Goal: Transaction & Acquisition: Purchase product/service

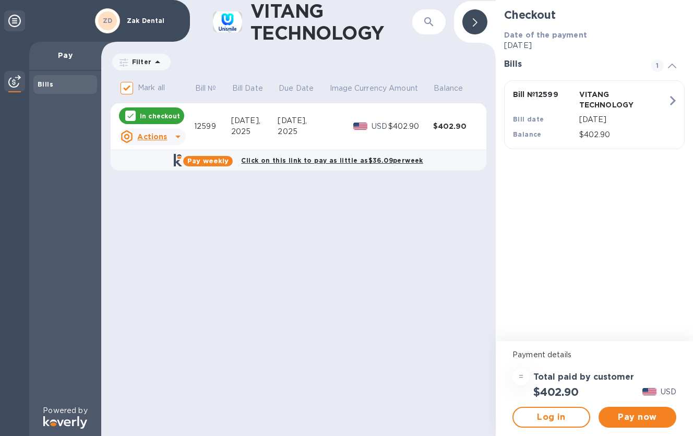
click at [338, 215] on div "VITANG TECHNOLOGY ​ Filter Amount Mark all Bill № Bill Date Due Date Image Curr…" at bounding box center [298, 218] width 394 height 436
drag, startPoint x: 338, startPoint y: 215, endPoint x: 254, endPoint y: 229, distance: 85.1
click at [254, 229] on div "VITANG TECHNOLOGY ​ Filter Amount Mark all Bill № Bill Date Due Date Image Curr…" at bounding box center [298, 218] width 394 height 436
click at [634, 421] on span "Pay now" at bounding box center [637, 417] width 61 height 13
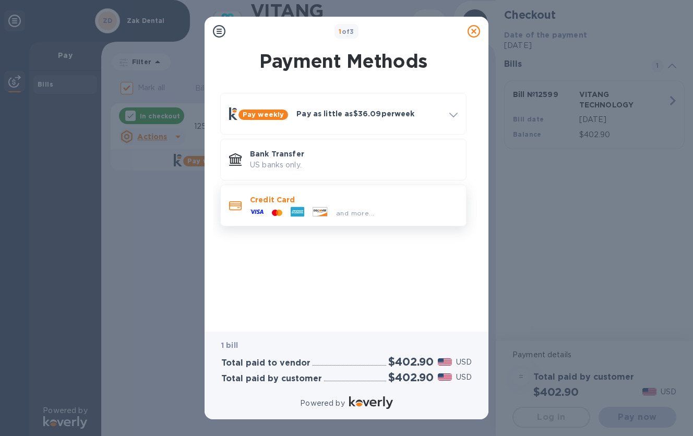
click at [305, 205] on p "Credit Card" at bounding box center [354, 200] width 208 height 10
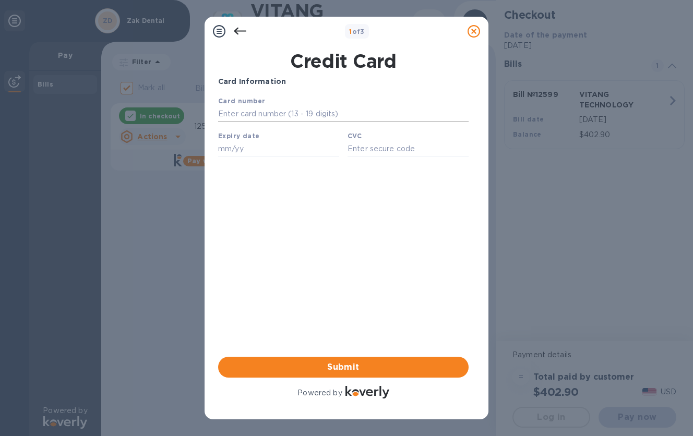
click at [253, 115] on input "text" at bounding box center [343, 114] width 250 height 16
type input "[CREDIT_CARD_NUMBER]"
type input "01/28"
type input "098"
click at [417, 368] on span "Submit" at bounding box center [343, 367] width 234 height 13
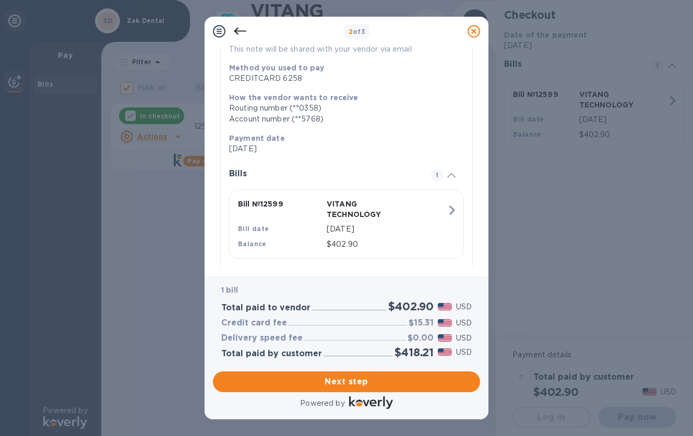
scroll to position [135, 0]
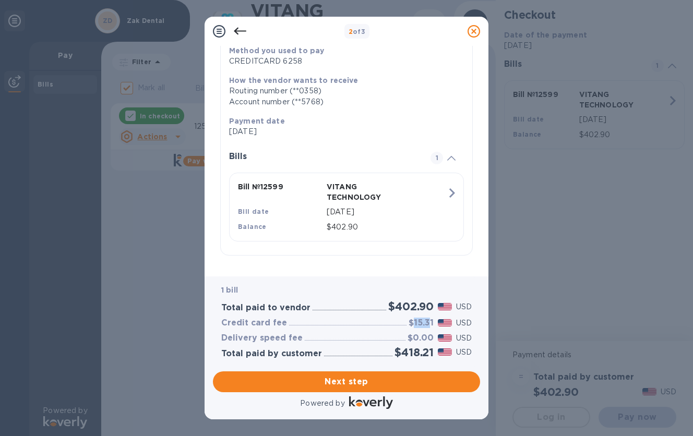
drag, startPoint x: 413, startPoint y: 323, endPoint x: 431, endPoint y: 327, distance: 18.5
click at [431, 327] on h3 "$15.31" at bounding box center [420, 323] width 25 height 10
click at [422, 373] on button "Next step" at bounding box center [346, 381] width 267 height 21
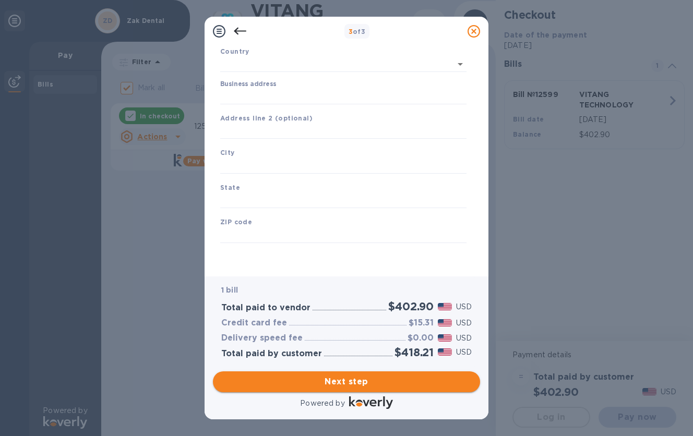
scroll to position [74, 0]
type input "[GEOGRAPHIC_DATA]"
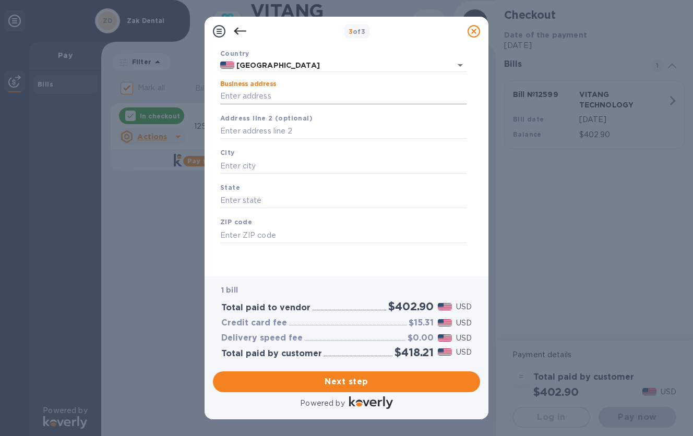
click at [309, 103] on input "Business address" at bounding box center [343, 97] width 246 height 16
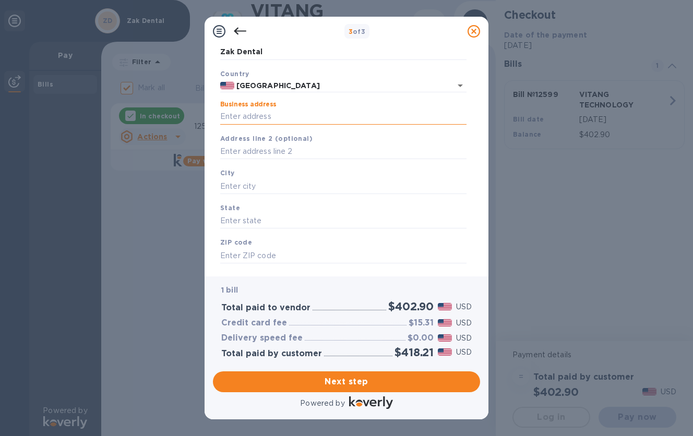
scroll to position [0, 0]
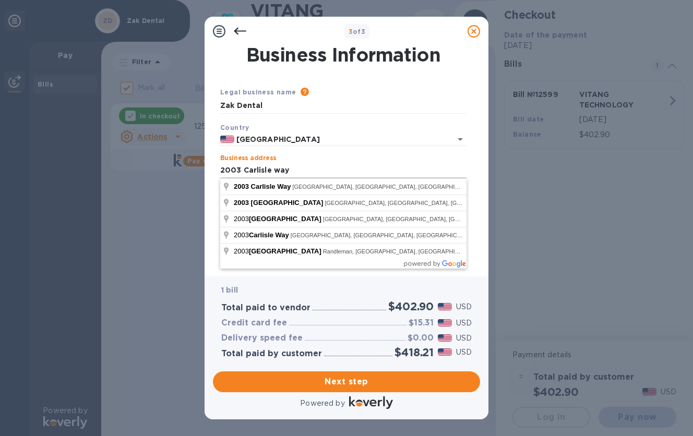
drag, startPoint x: 311, startPoint y: 169, endPoint x: 191, endPoint y: 176, distance: 120.2
click at [191, 176] on div "3 of 3 Business Information Legal business name Please provide the legal name t…" at bounding box center [346, 218] width 693 height 436
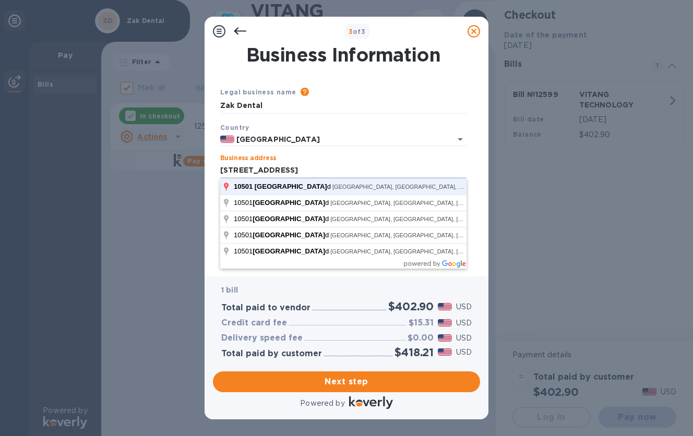
click button "Save" at bounding box center [0, 0] width 0 height 0
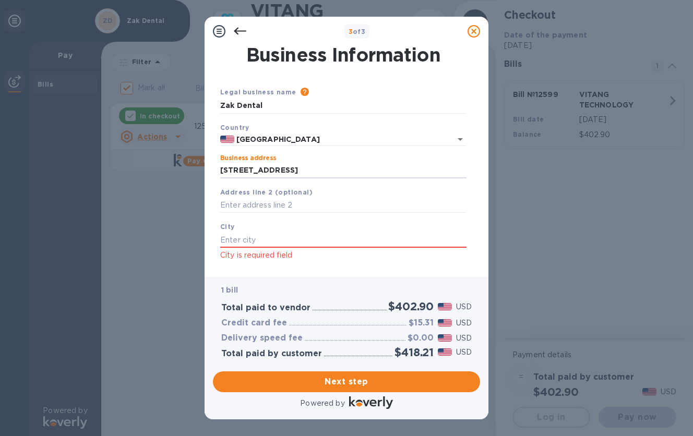
type input "[STREET_ADDRESS]"
type input "[PERSON_NAME]"
type input "CA"
type input "90241"
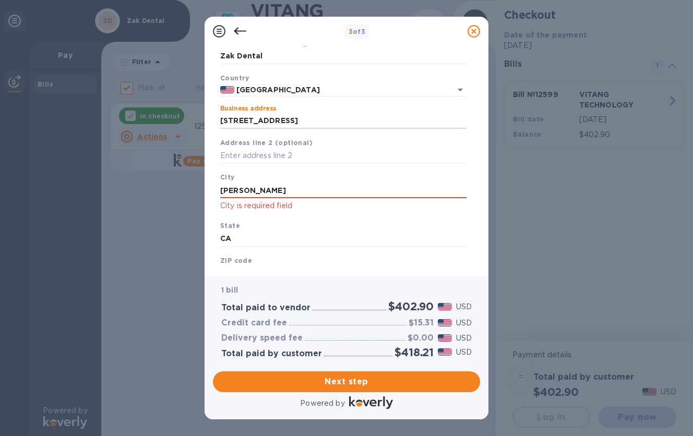
scroll to position [52, 0]
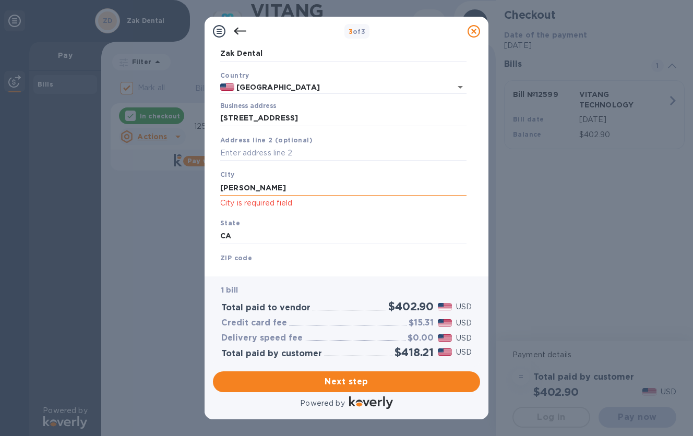
click at [266, 192] on input "[PERSON_NAME]" at bounding box center [343, 188] width 246 height 16
type input "[PERSON_NAME]"
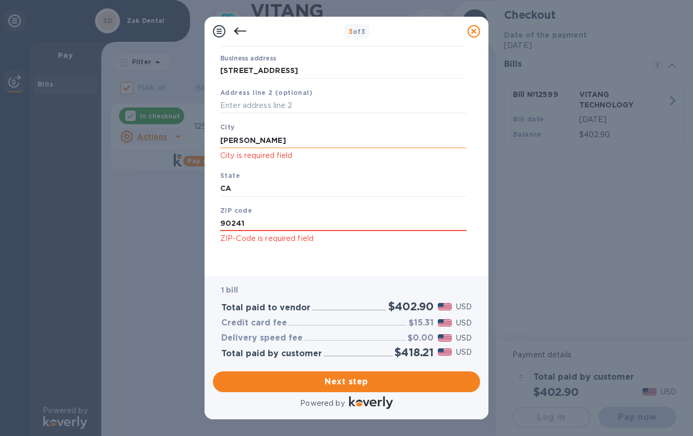
scroll to position [101, 0]
click at [265, 182] on input "CA" at bounding box center [343, 187] width 246 height 16
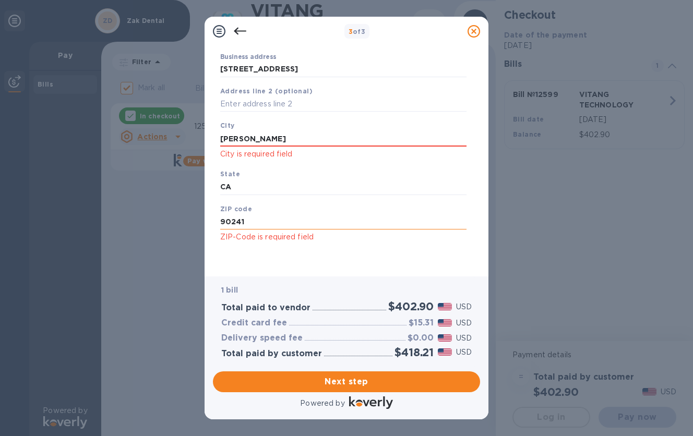
click at [276, 223] on input "90241" at bounding box center [343, 222] width 246 height 16
click at [338, 381] on span "Next step" at bounding box center [346, 382] width 250 height 13
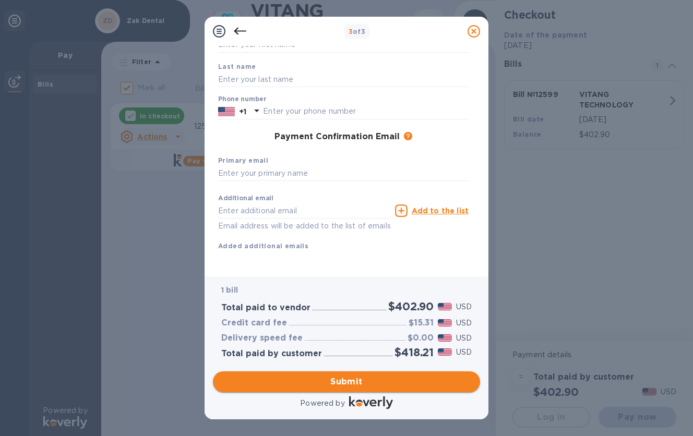
scroll to position [99, 0]
click at [263, 166] on input "text" at bounding box center [343, 174] width 250 height 16
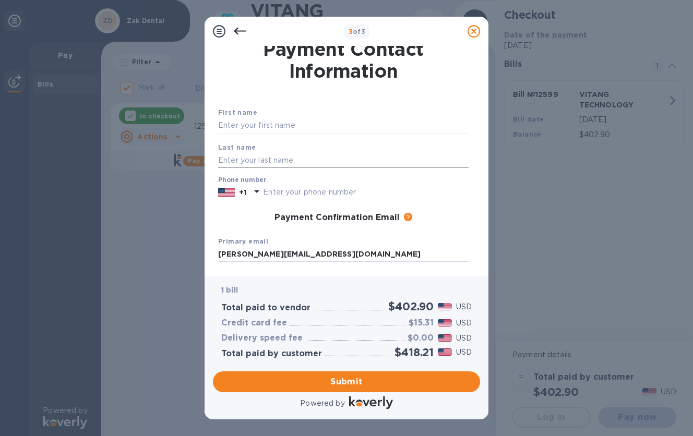
scroll to position [0, 0]
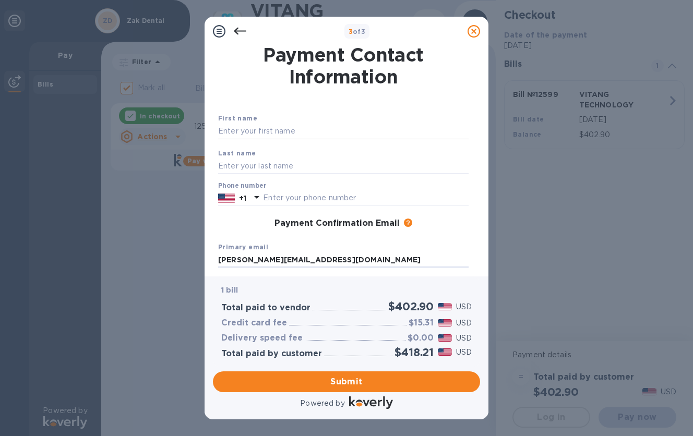
type input "[PERSON_NAME][EMAIL_ADDRESS][DOMAIN_NAME]"
click at [290, 128] on input "text" at bounding box center [343, 132] width 250 height 16
type input "[PERSON_NAME]"
type input "Koohbanani"
type input "8054269587"
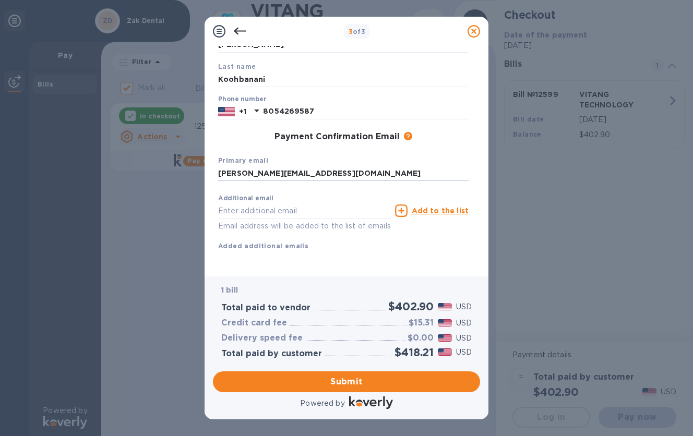
scroll to position [99, 0]
click at [343, 383] on span "Submit" at bounding box center [346, 382] width 250 height 13
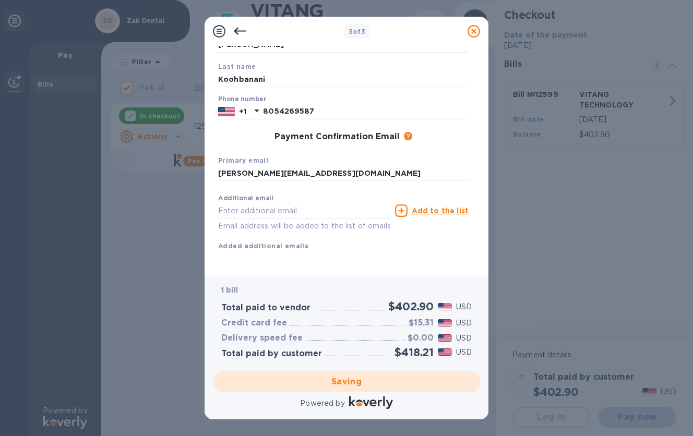
checkbox input "false"
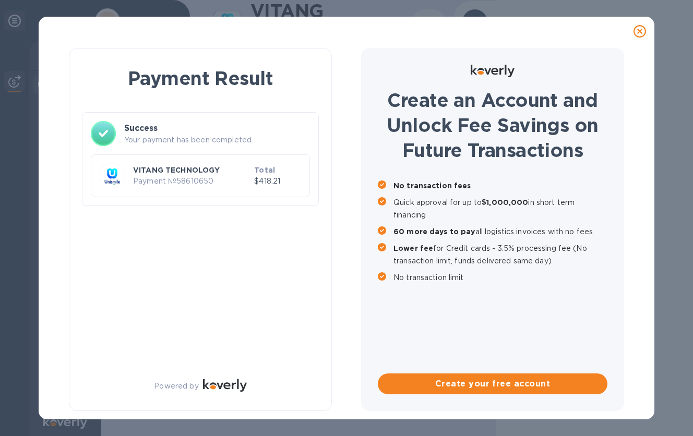
scroll to position [0, 0]
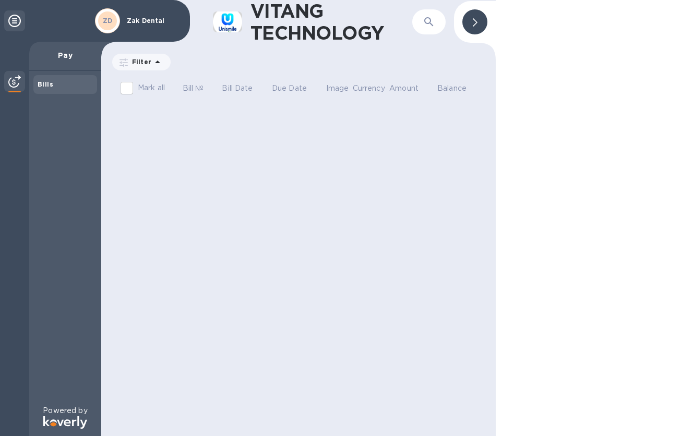
click at [349, 257] on div "VITANG TECHNOLOGY ​ Filter Amount Mark all Bill № Bill Date Due Date Image Curr…" at bounding box center [298, 218] width 394 height 436
click at [12, 81] on img at bounding box center [14, 81] width 13 height 13
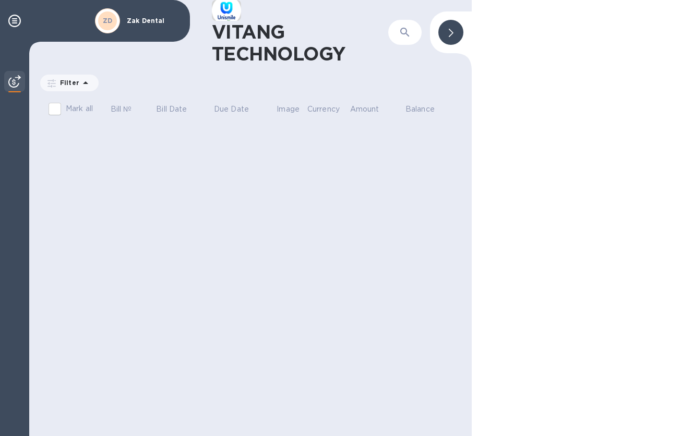
click at [21, 80] on div at bounding box center [14, 82] width 21 height 23
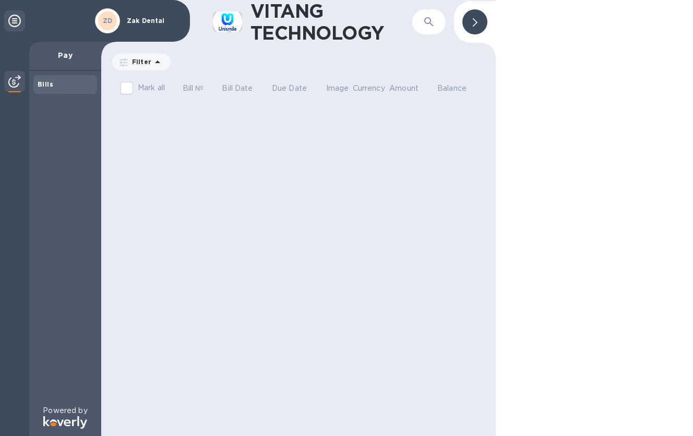
click at [57, 93] on div "Bills" at bounding box center [65, 84] width 64 height 19
click at [55, 83] on div "Bills" at bounding box center [65, 84] width 55 height 10
click at [43, 85] on b "Bills" at bounding box center [46, 84] width 16 height 8
click at [319, 245] on div "VITANG TECHNOLOGY ​ Filter Amount Mark all Bill № Bill Date Due Date Image Curr…" at bounding box center [298, 218] width 394 height 436
click at [473, 22] on icon at bounding box center [475, 22] width 5 height 8
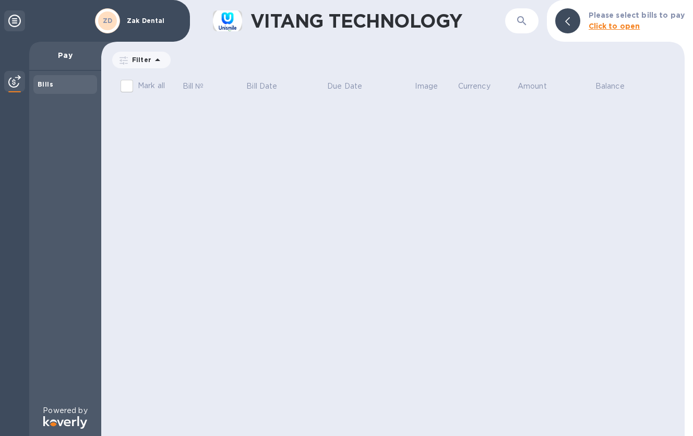
drag, startPoint x: 604, startPoint y: 155, endPoint x: 603, endPoint y: 126, distance: 28.7
click at [604, 155] on div "VITANG TECHNOLOGY ​ Please select bills to pay Click to open Filter Amount Mark…" at bounding box center [392, 218] width 583 height 436
click at [606, 28] on b "Click to open" at bounding box center [614, 26] width 52 height 8
